Goal: Find specific page/section: Locate a particular part of the current website

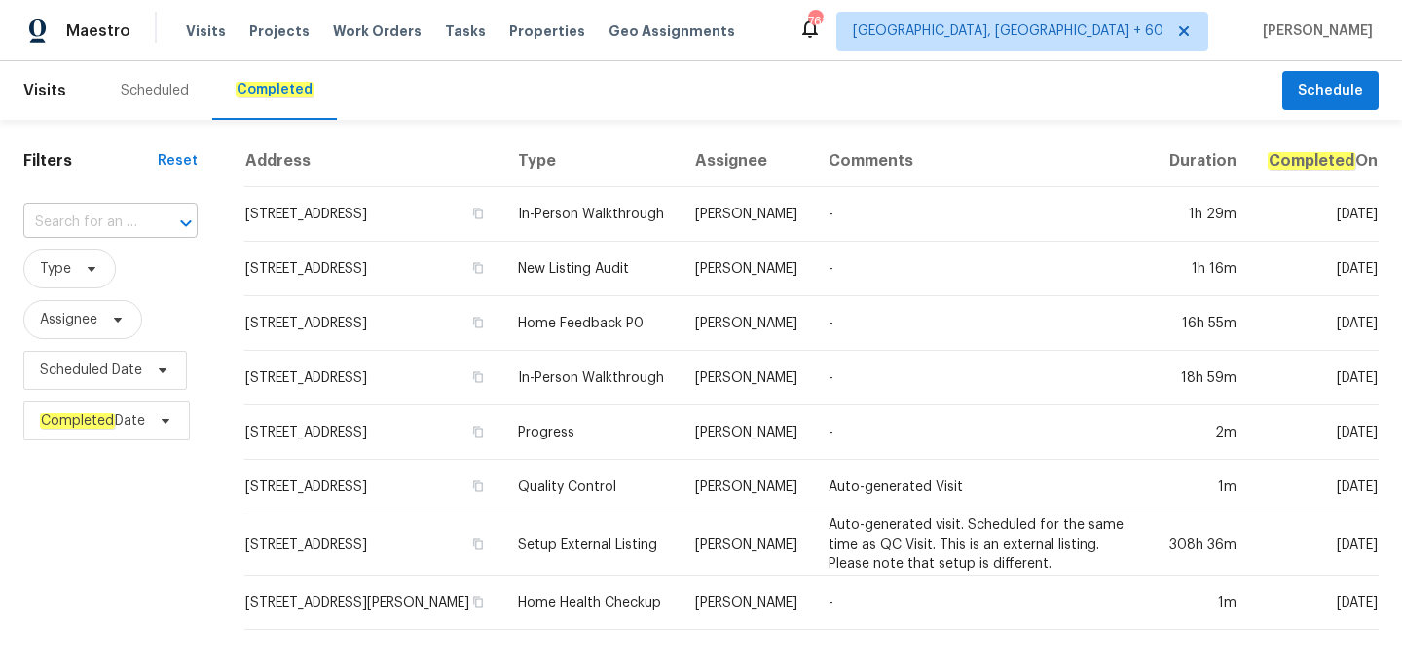
click at [131, 210] on input "text" at bounding box center [83, 222] width 120 height 30
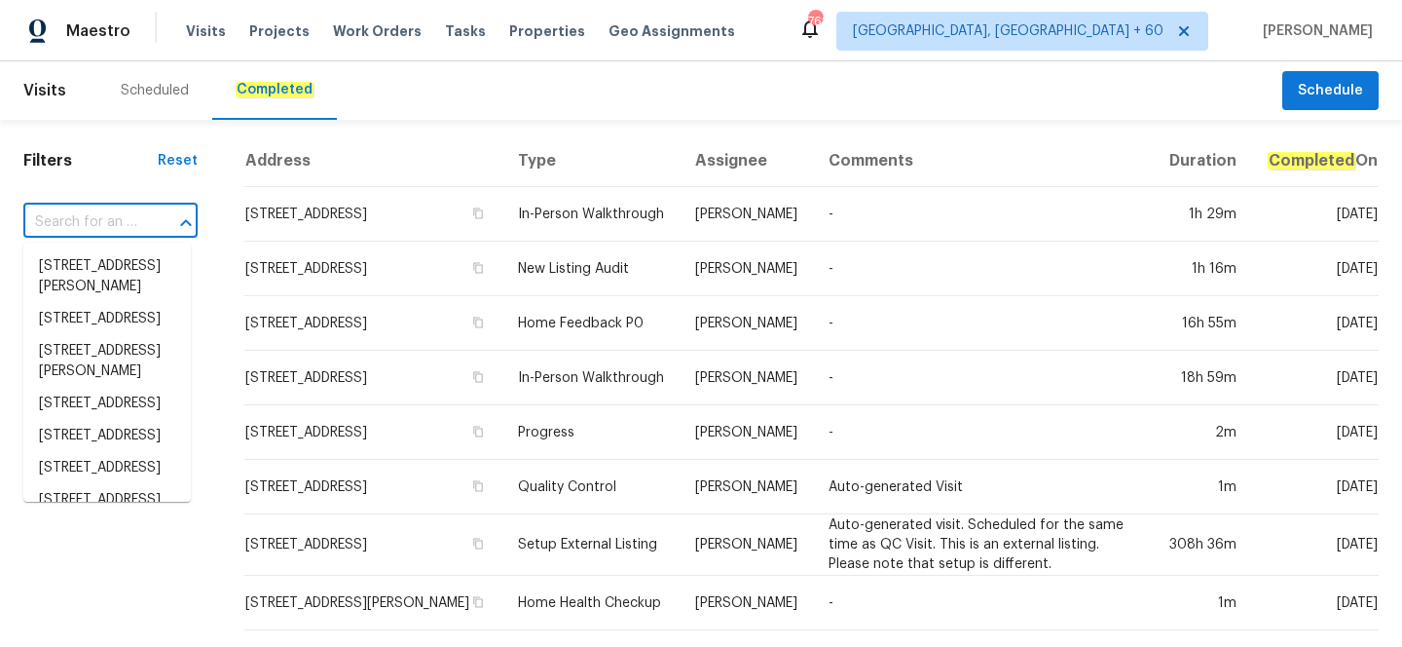
paste input "[STREET_ADDRESS][PERSON_NAME][PERSON_NAME]"
type input "[STREET_ADDRESS][PERSON_NAME][PERSON_NAME]"
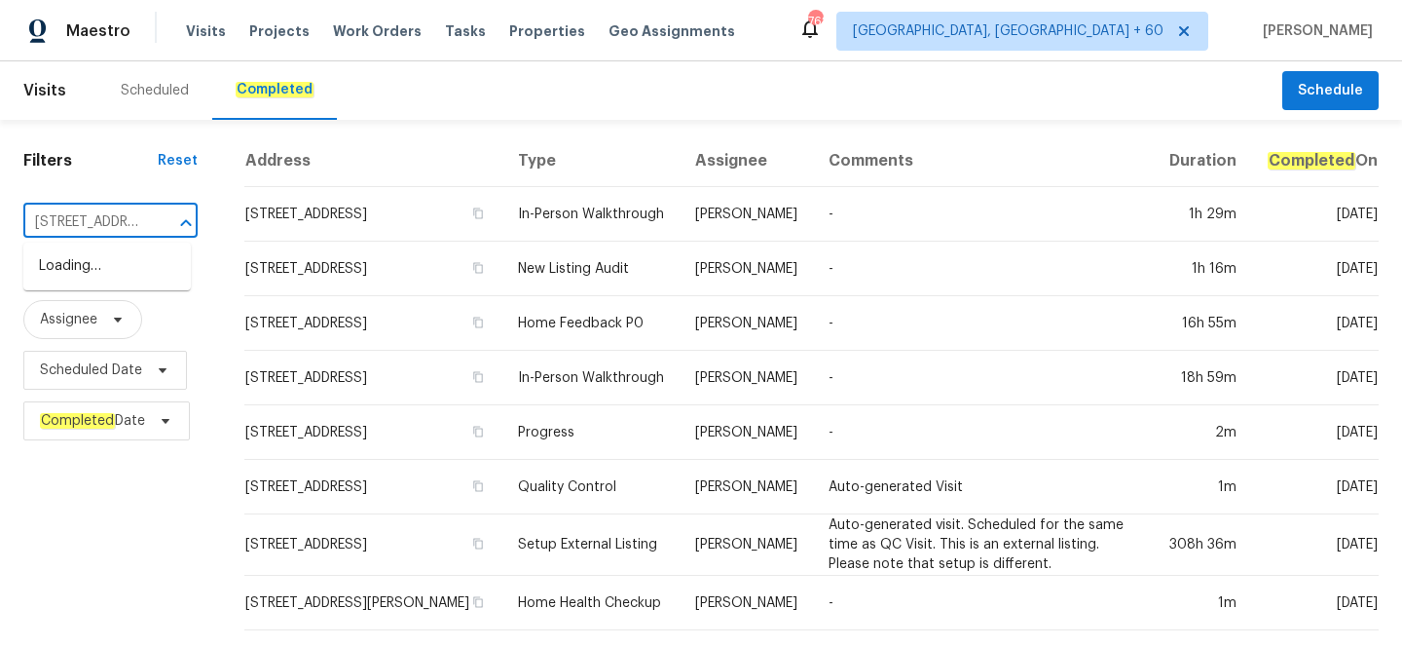
scroll to position [0, 205]
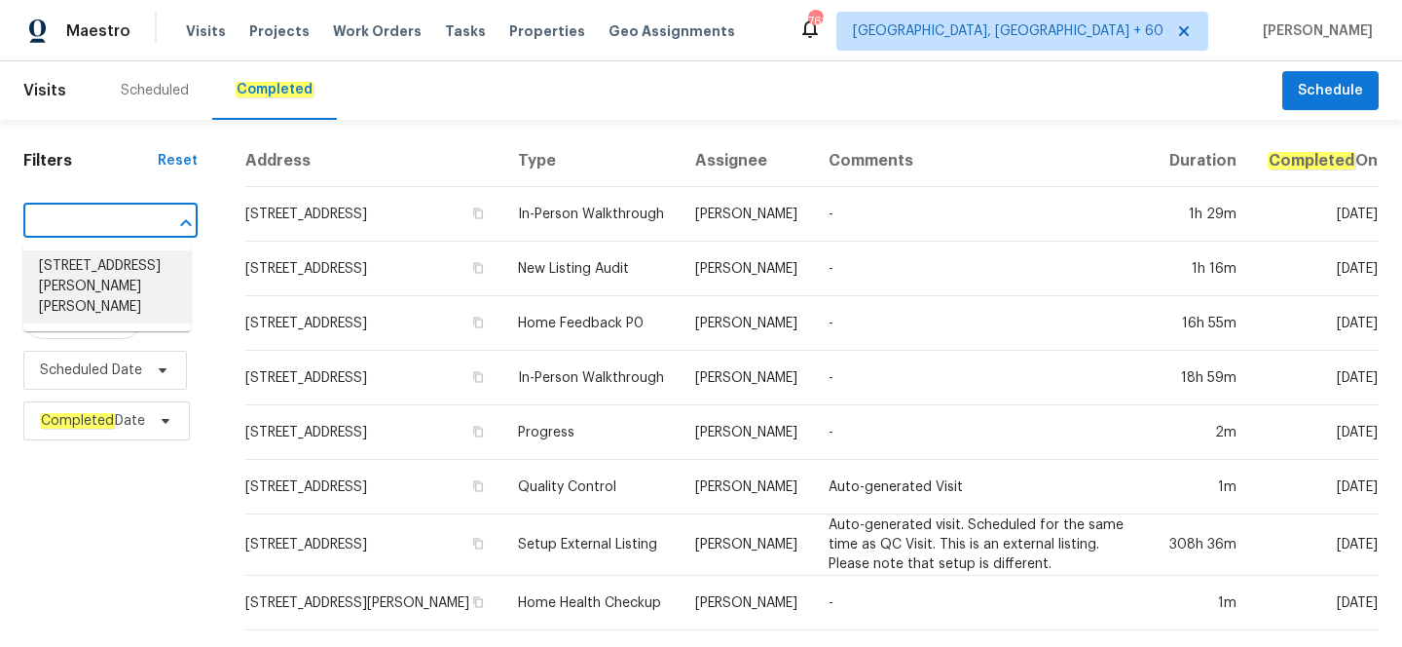
click at [129, 272] on li "[STREET_ADDRESS][PERSON_NAME][PERSON_NAME]" at bounding box center [107, 286] width 168 height 73
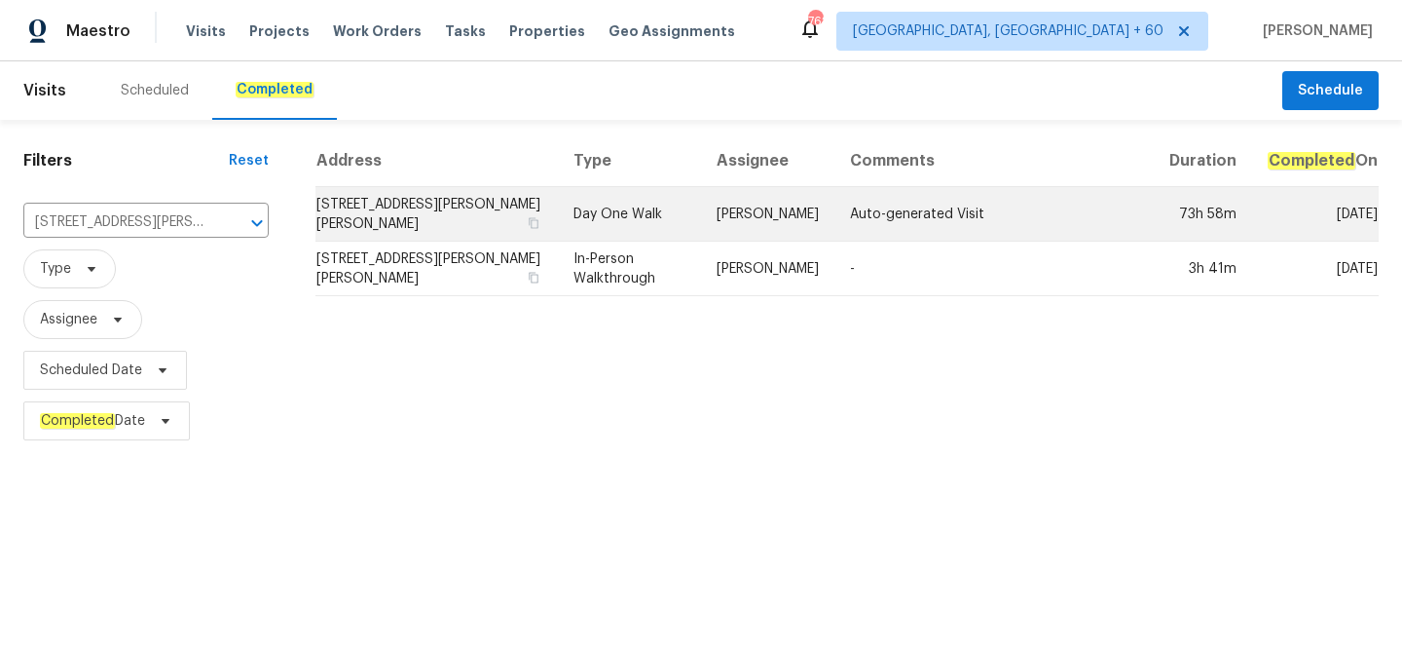
click at [670, 217] on td "Day One Walk" at bounding box center [629, 214] width 143 height 55
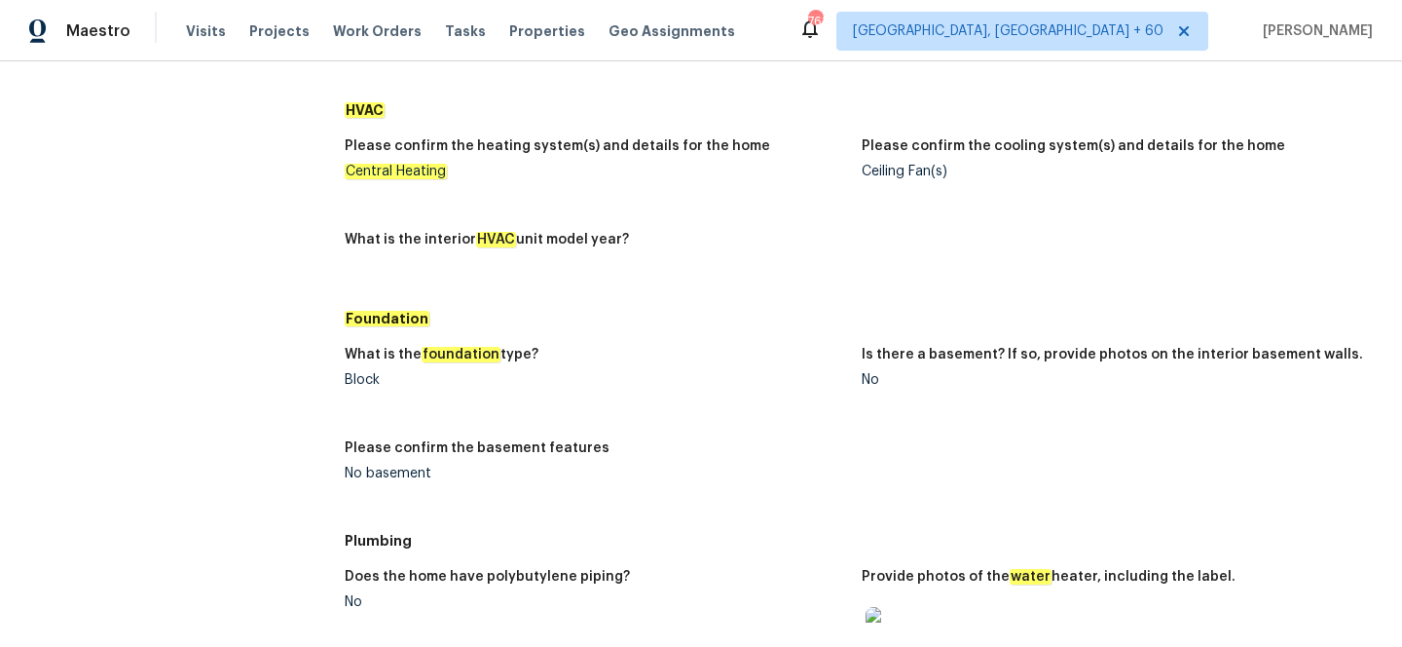
scroll to position [234, 0]
